Goal: Find specific page/section: Find specific page/section

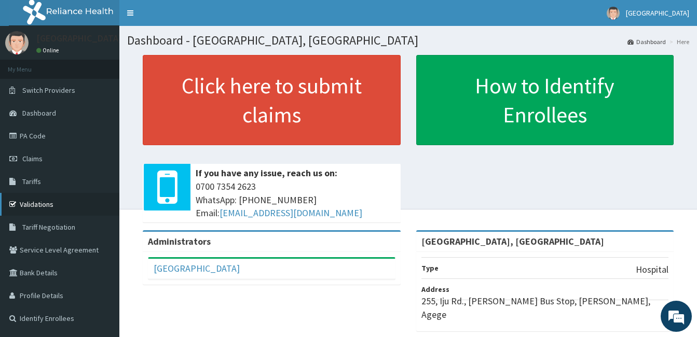
click at [29, 204] on link "Validations" at bounding box center [59, 204] width 119 height 23
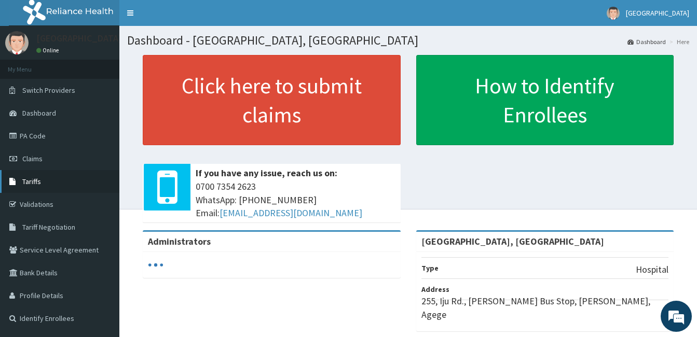
click at [59, 177] on link "Tariffs" at bounding box center [59, 181] width 119 height 23
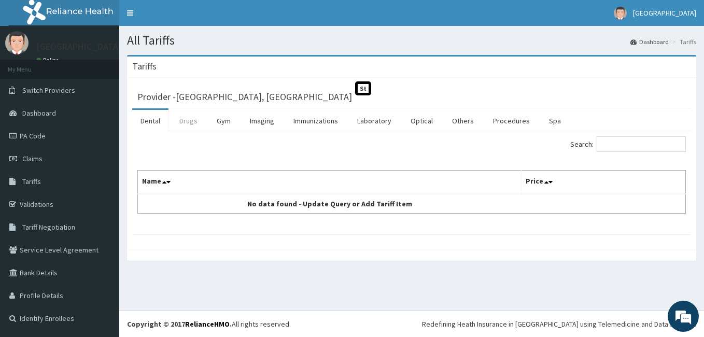
click at [194, 123] on link "Drugs" at bounding box center [188, 121] width 35 height 22
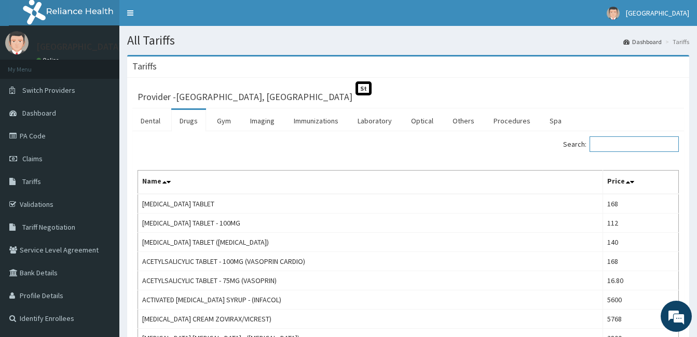
click at [638, 137] on input "Search:" at bounding box center [633, 144] width 89 height 16
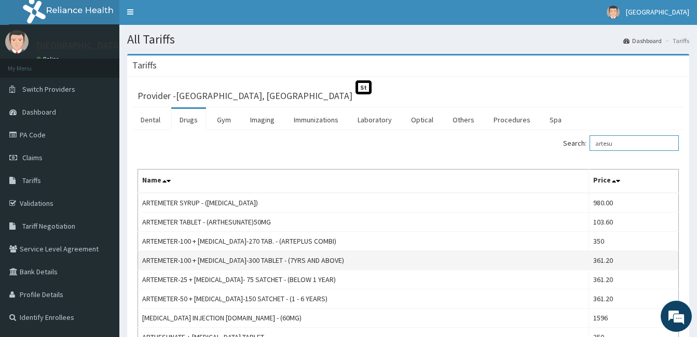
scroll to position [52, 0]
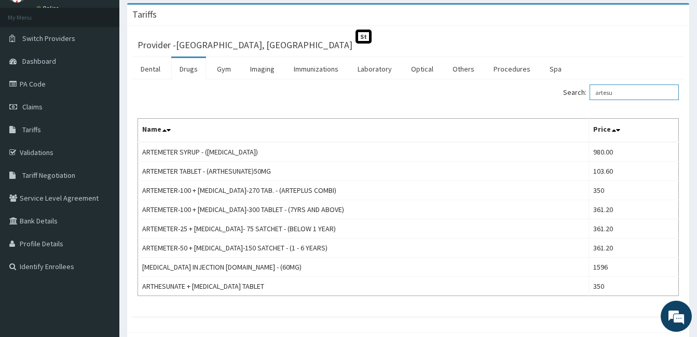
type input "artesu"
